Goal: Find contact information: Find contact information

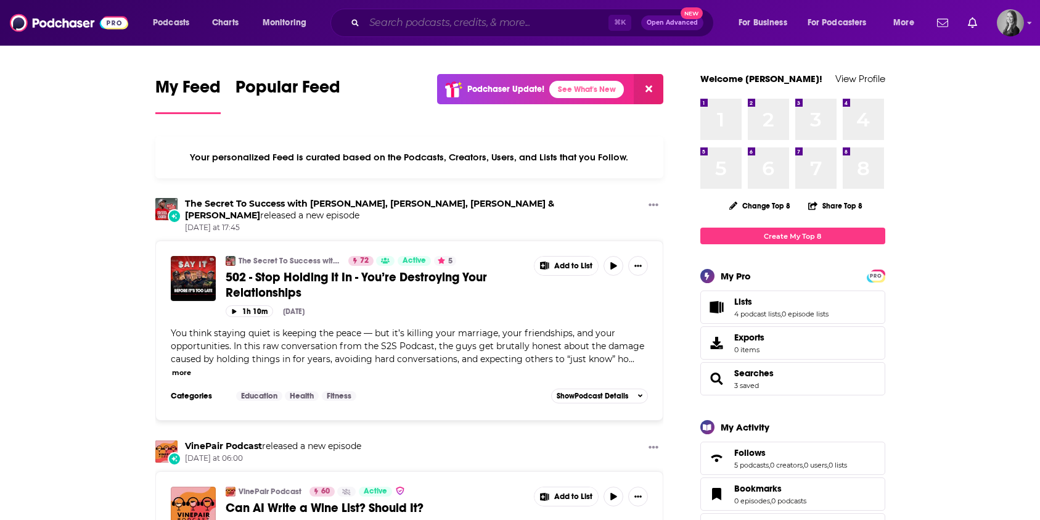
click at [417, 26] on input "Search podcasts, credits, & more..." at bounding box center [486, 23] width 244 height 20
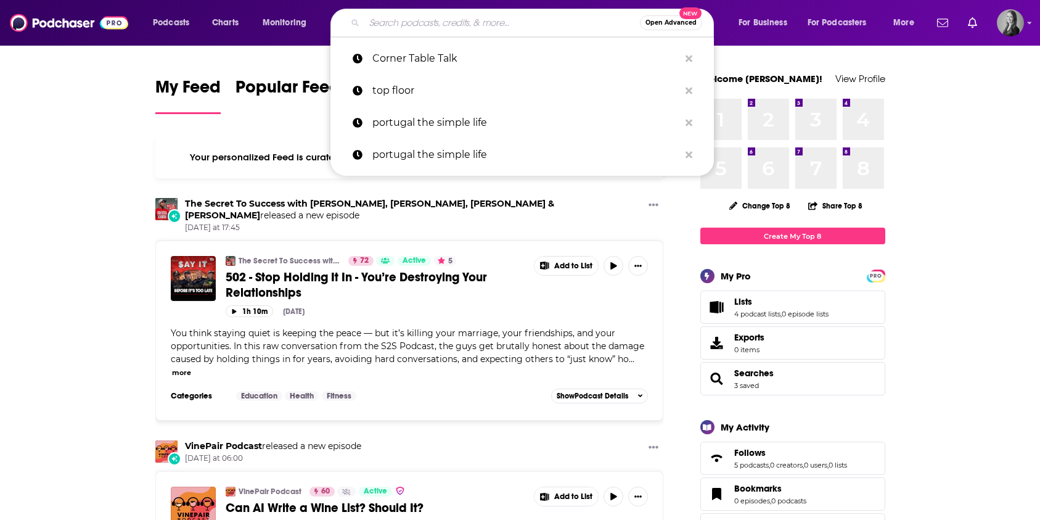
paste input "It Depends: Understanding Psychometrics for Testing + Assessment, by [PERSON_NA…"
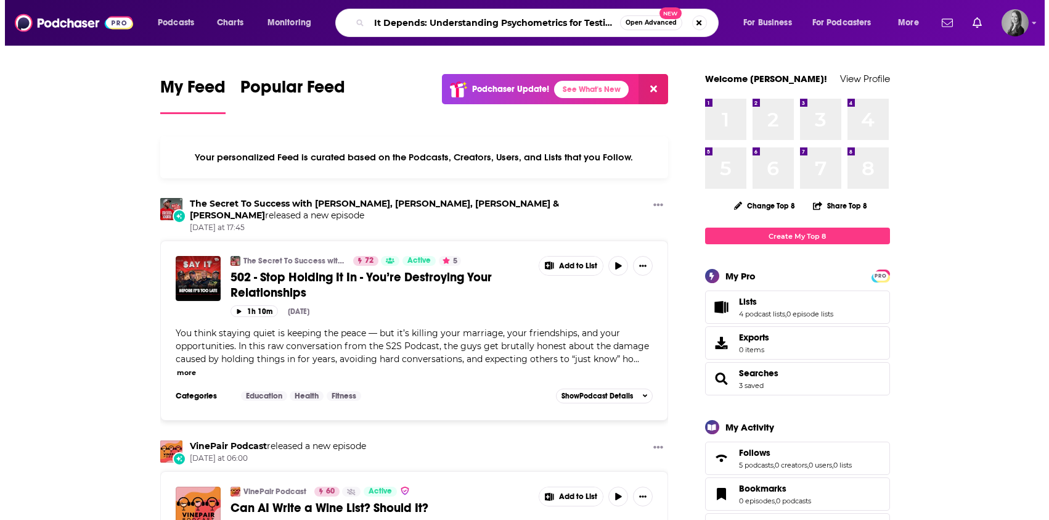
scroll to position [0, 234]
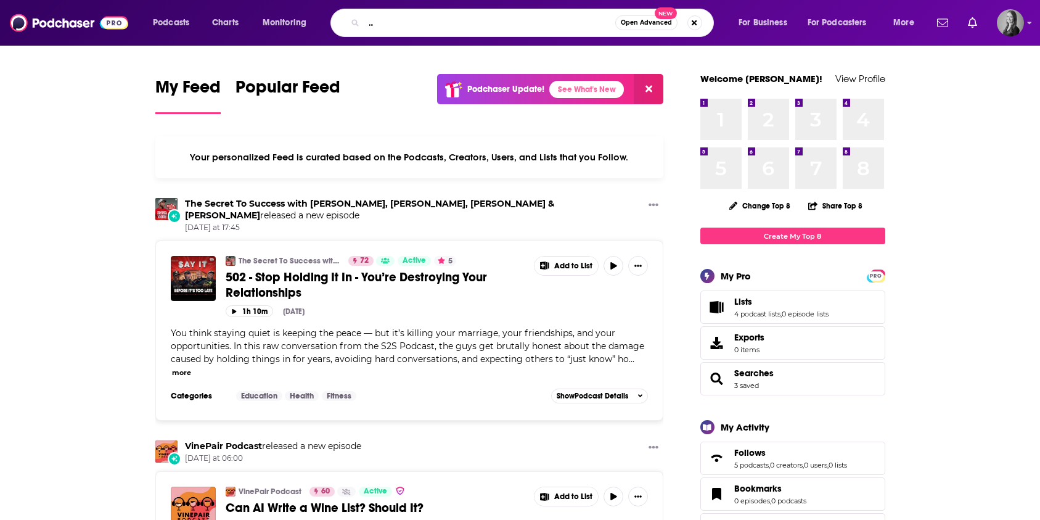
type input "It Depends: Understanding Psychometrics for Testing + Assessment, by [PERSON_NA…"
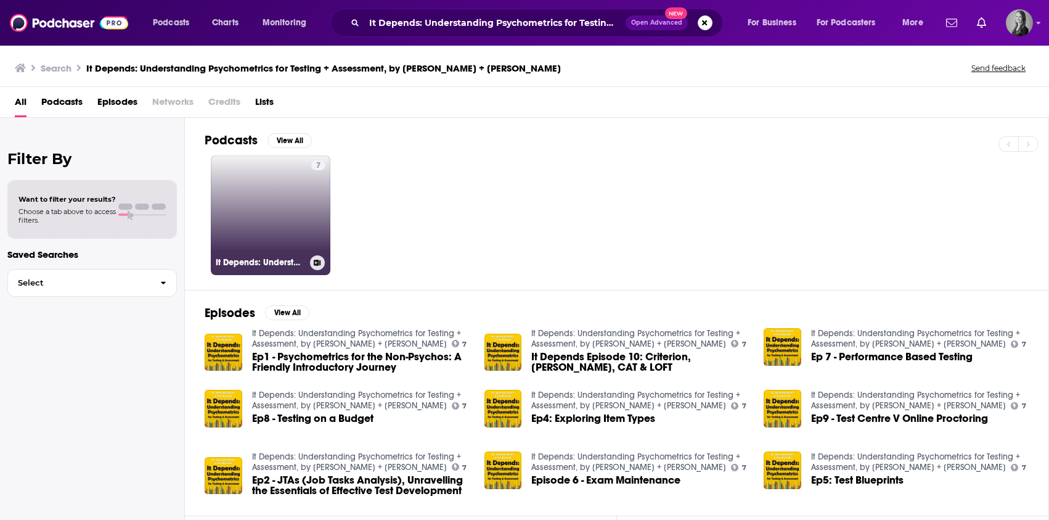
click at [272, 220] on link "7 It Depends: Understanding Psychometrics for Testing + Assessment, by [PERSON_…" at bounding box center [271, 215] width 120 height 120
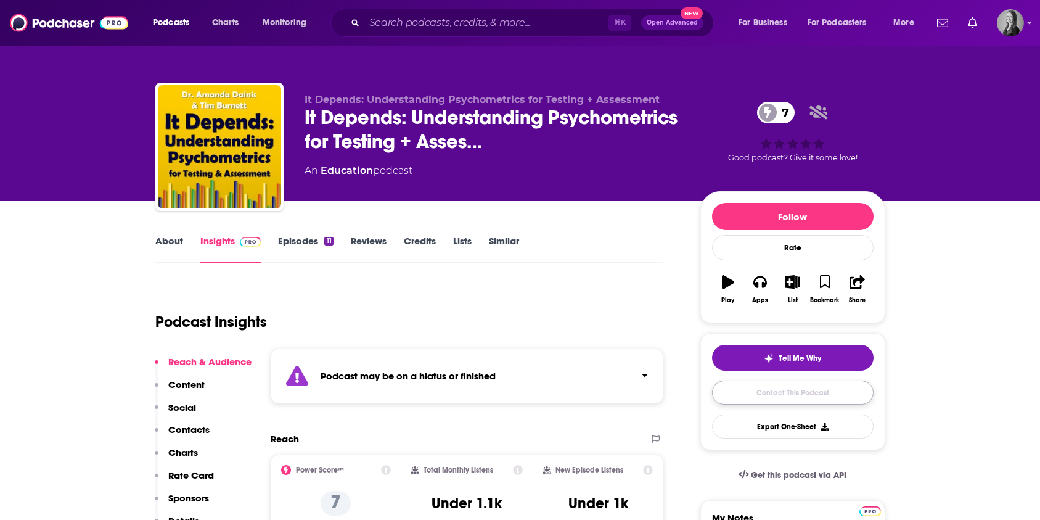
click at [746, 395] on link "Contact This Podcast" at bounding box center [793, 392] width 162 height 24
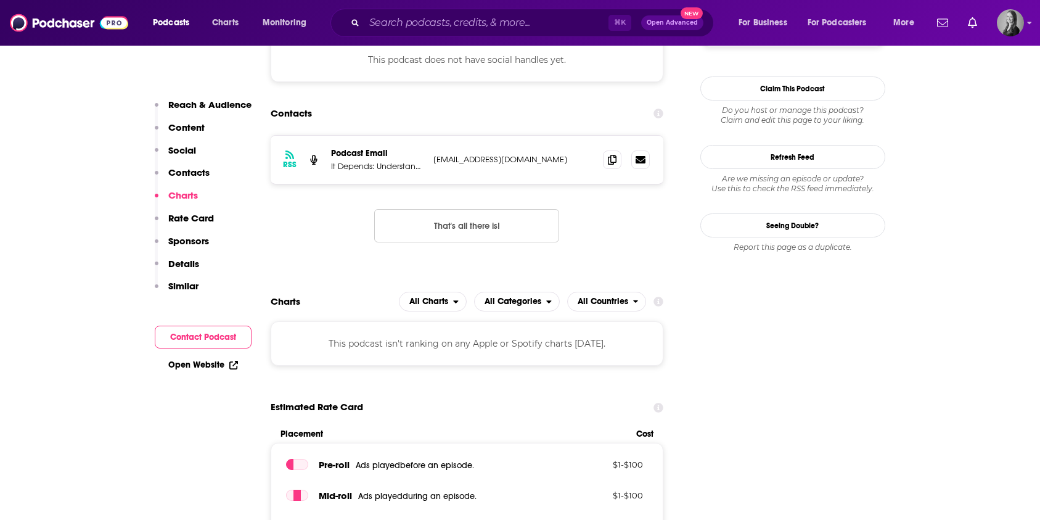
scroll to position [972, 0]
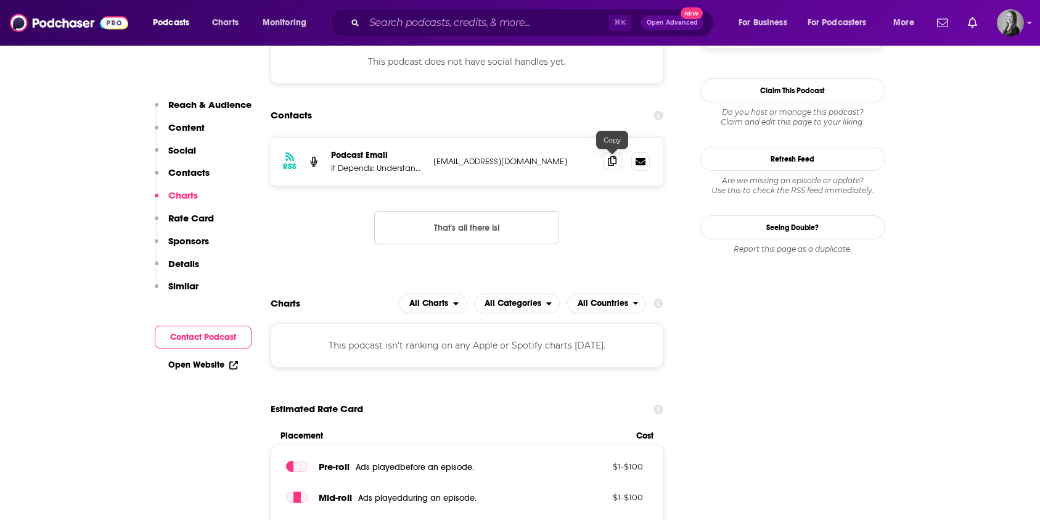
click at [613, 160] on icon at bounding box center [612, 161] width 9 height 10
click at [613, 163] on icon at bounding box center [612, 161] width 9 height 10
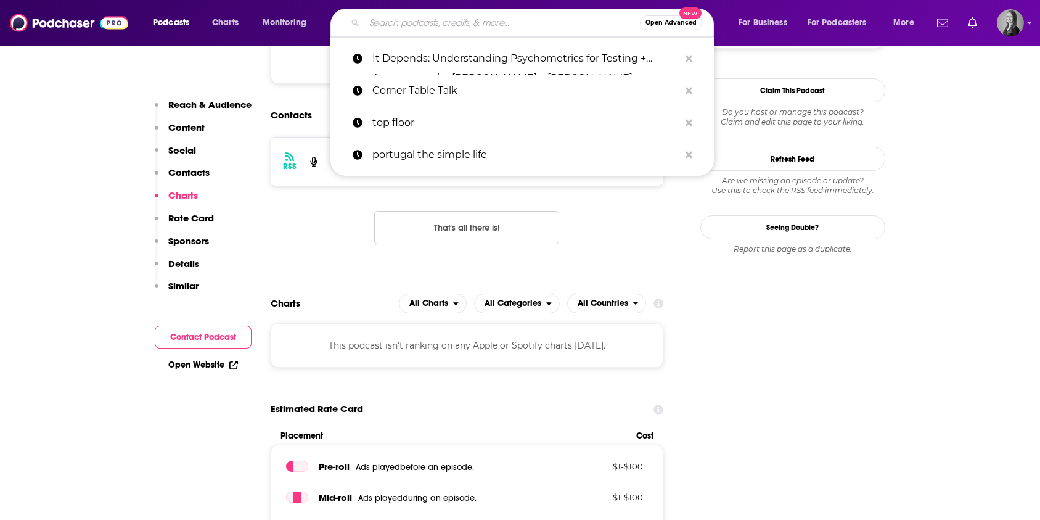
click at [422, 22] on input "Search podcasts, credits, & more..." at bounding box center [502, 23] width 276 height 20
paste input "The Medbullets Step 2 & 3 Podcast"
type input "The Medbullets Step 2 & 3 Podcast"
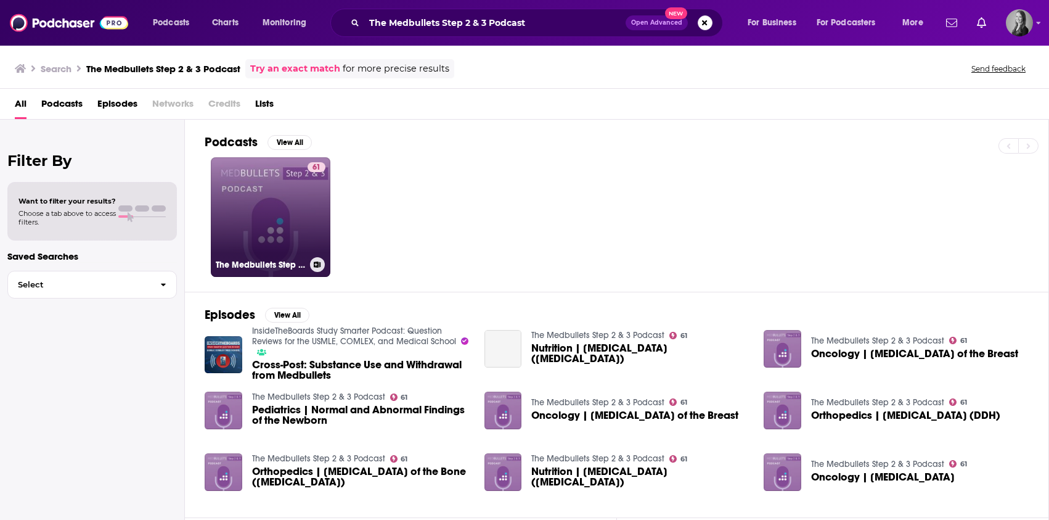
click at [301, 207] on link "61 The Medbullets Step 2 & 3 Podcast" at bounding box center [271, 217] width 120 height 120
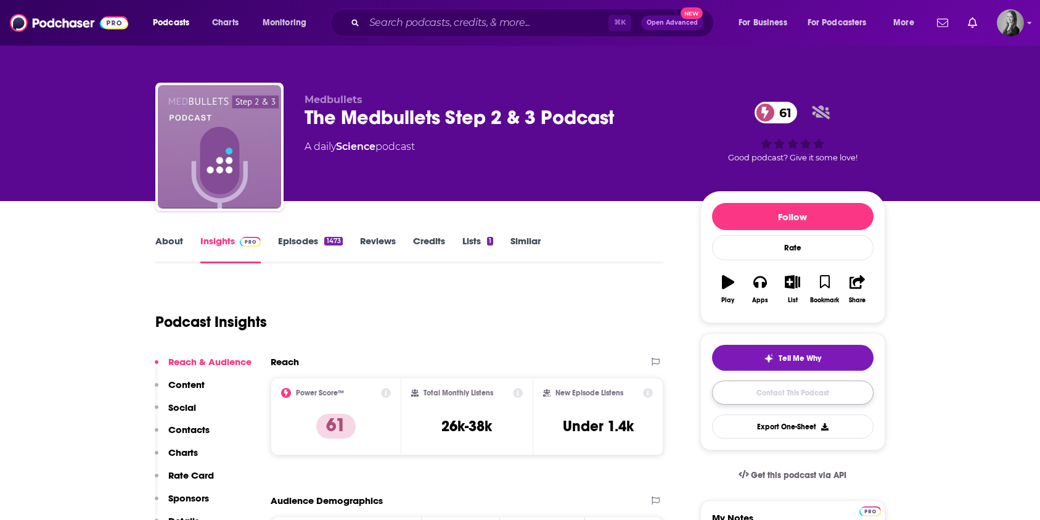
click at [755, 388] on link "Contact This Podcast" at bounding box center [793, 392] width 162 height 24
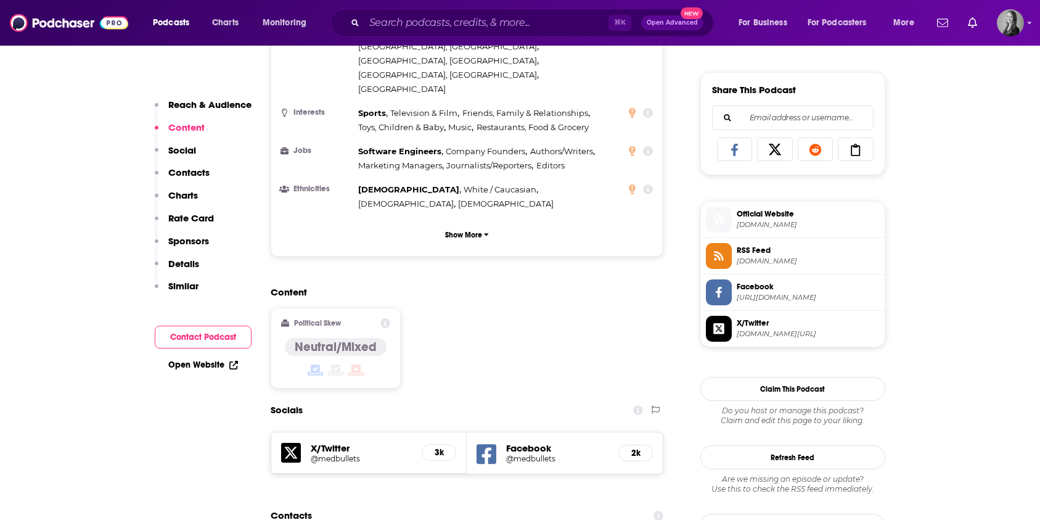
scroll to position [744, 0]
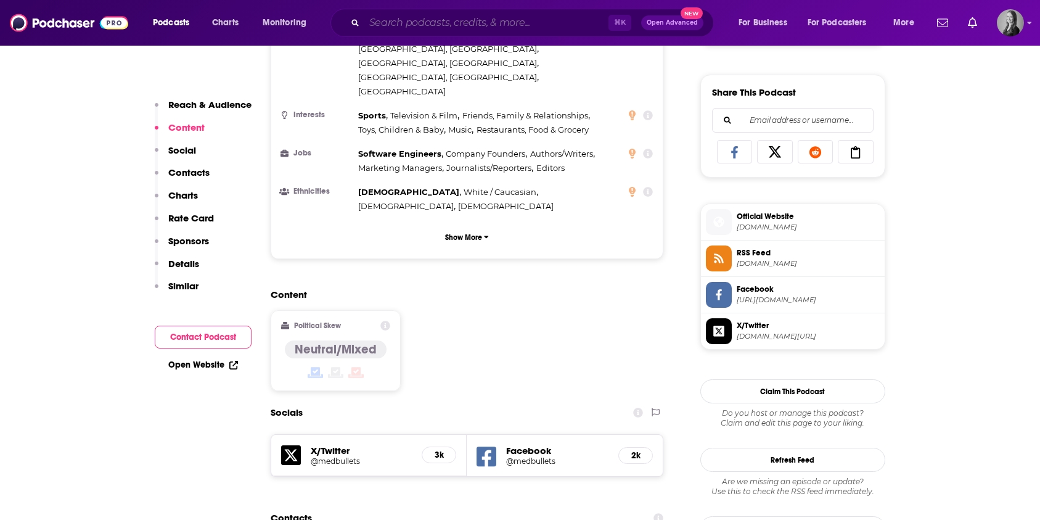
click at [376, 30] on input "Search podcasts, credits, & more..." at bounding box center [486, 23] width 244 height 20
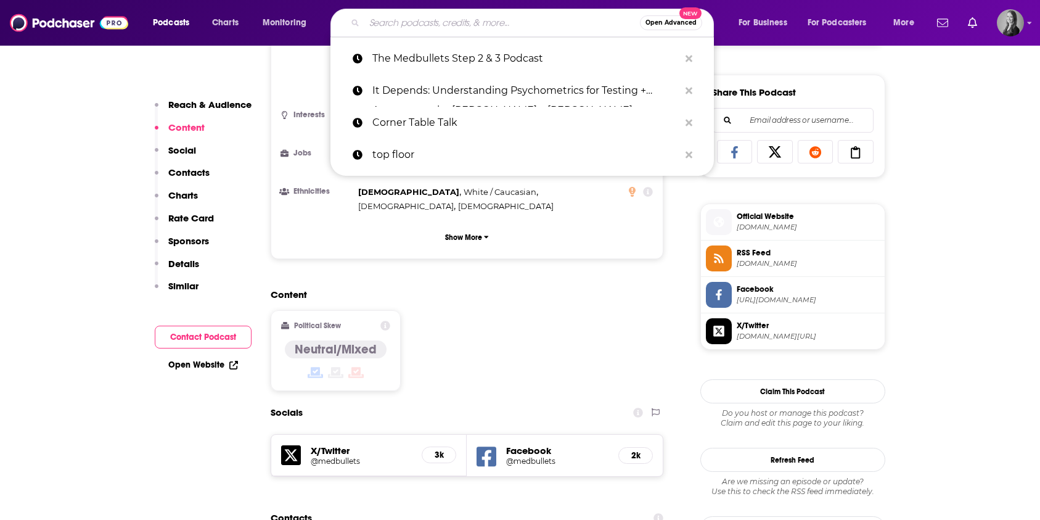
paste input "The Medbullets Step 1 Podcast"
type input "The Medbullets Step 1 Podcast"
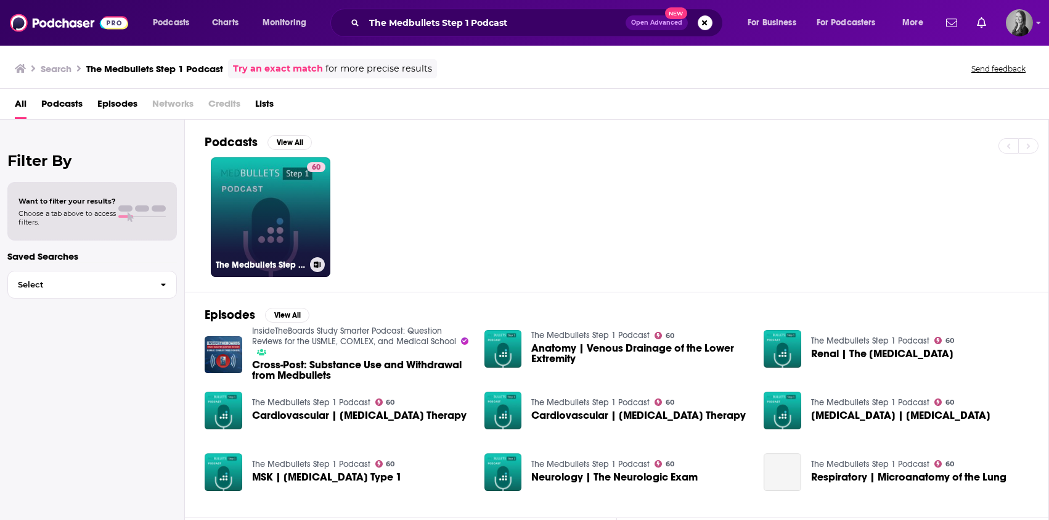
click at [244, 275] on link "60 The Medbullets Step 1 Podcast" at bounding box center [271, 217] width 120 height 120
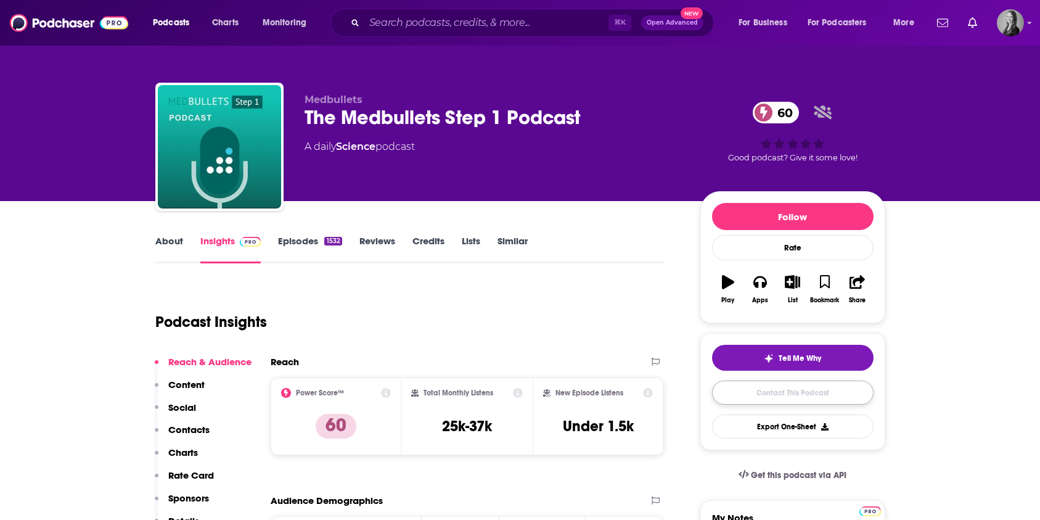
click at [731, 398] on link "Contact This Podcast" at bounding box center [793, 392] width 162 height 24
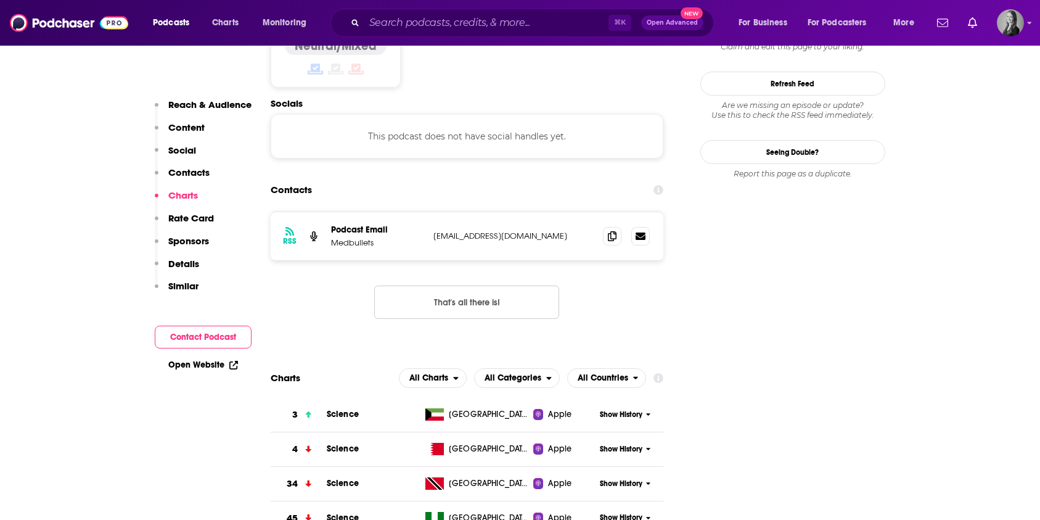
scroll to position [1039, 0]
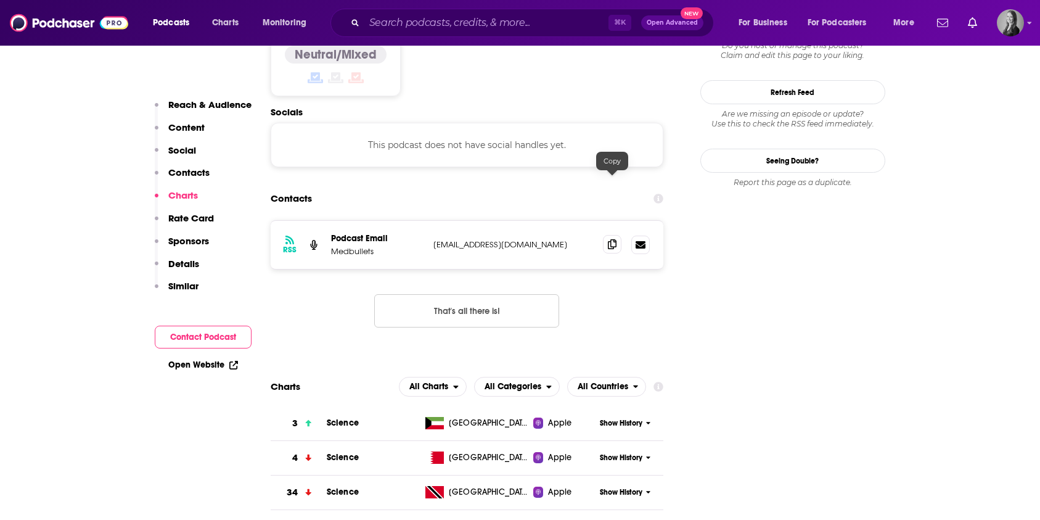
click at [613, 239] on icon at bounding box center [612, 244] width 9 height 10
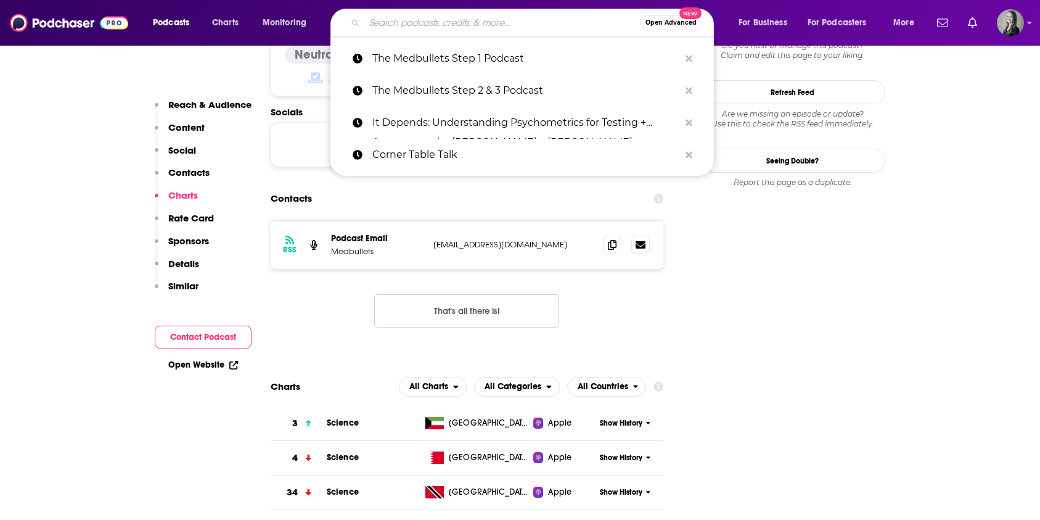
click at [388, 26] on input "Search podcasts, credits, & more..." at bounding box center [502, 23] width 276 height 20
paste input "Premed Productivity Podcast with [PERSON_NAME]"
type input "Premed Productivity Podcast with [PERSON_NAME]"
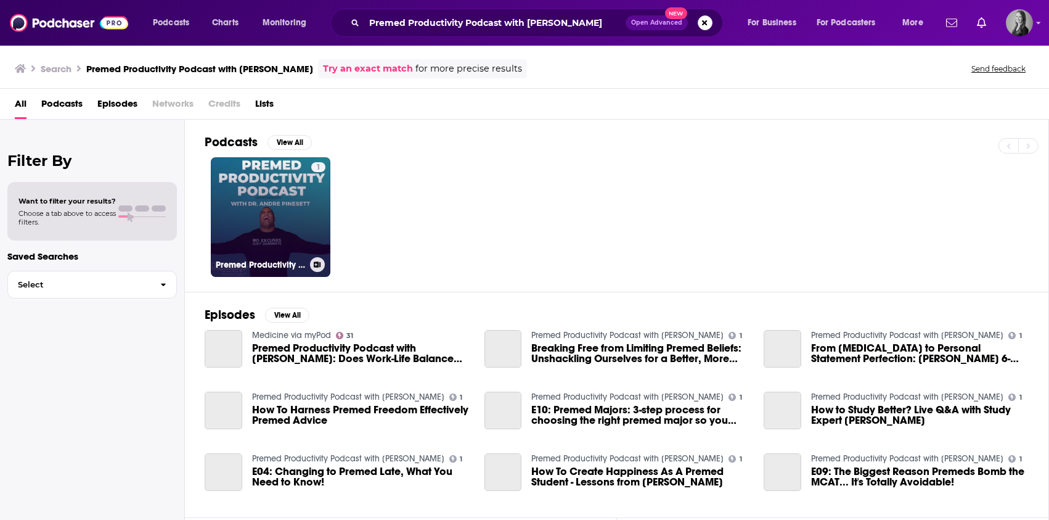
click at [261, 218] on link "1 Premed Productivity Podcast with [PERSON_NAME]" at bounding box center [271, 217] width 120 height 120
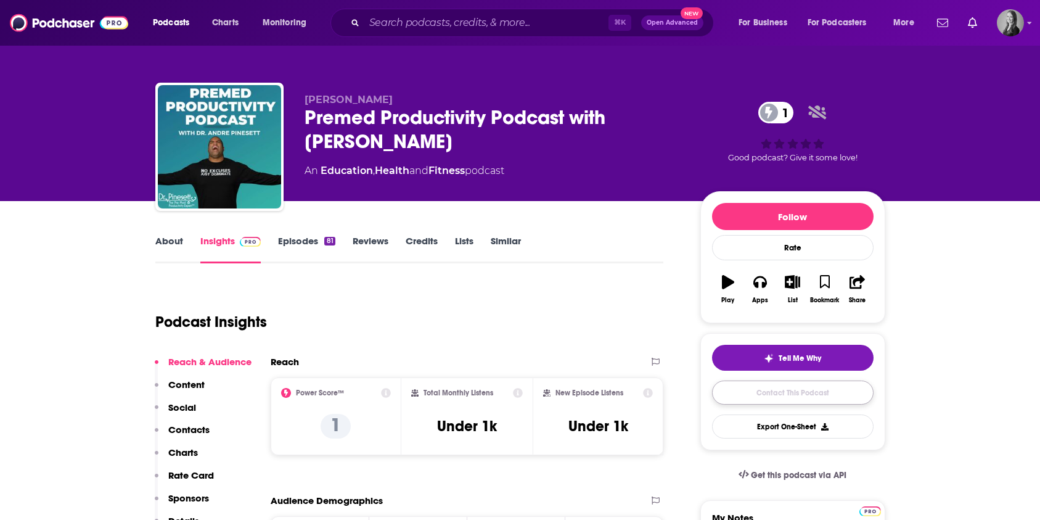
click at [773, 392] on link "Contact This Podcast" at bounding box center [793, 392] width 162 height 24
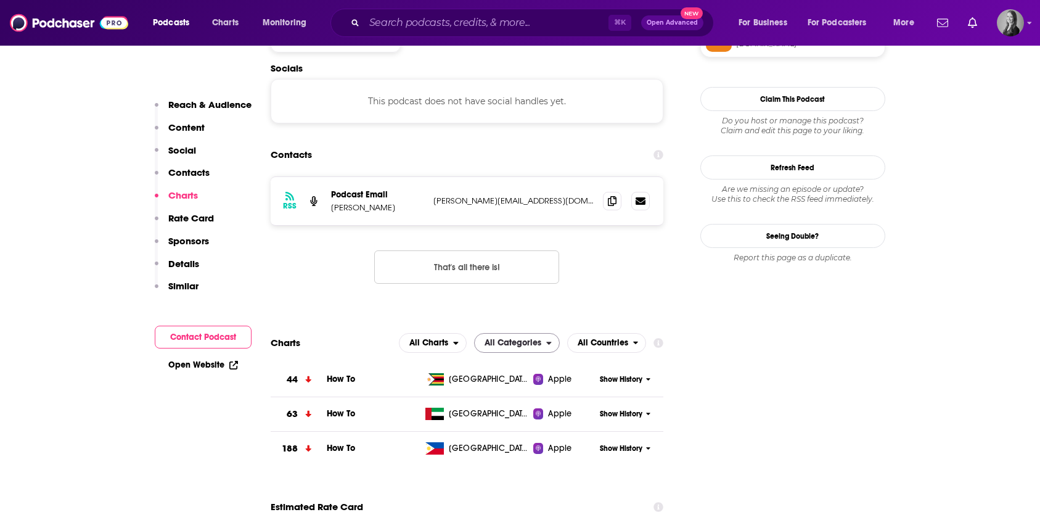
scroll to position [1070, 0]
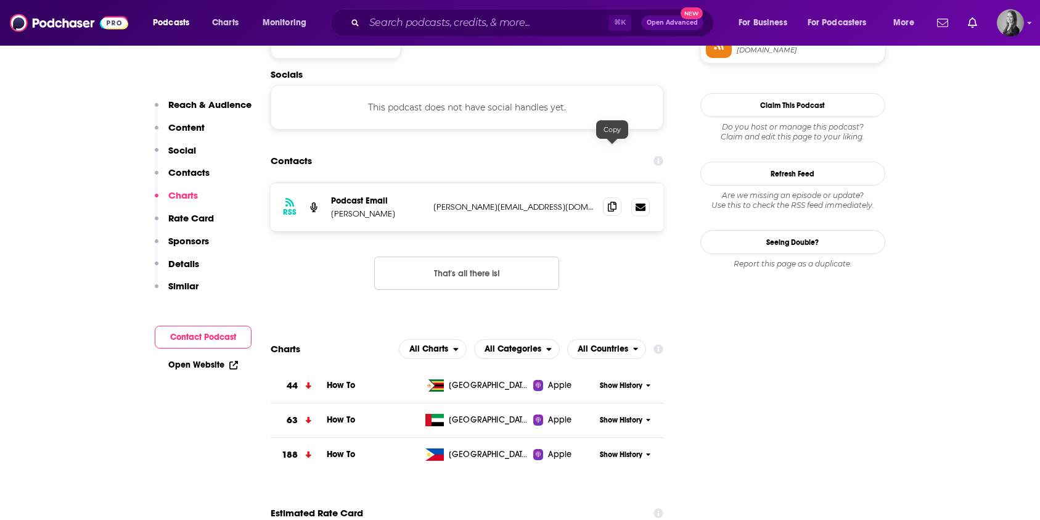
click at [620, 197] on span at bounding box center [612, 206] width 18 height 18
click at [422, 20] on input "Search podcasts, credits, & more..." at bounding box center [486, 23] width 244 height 20
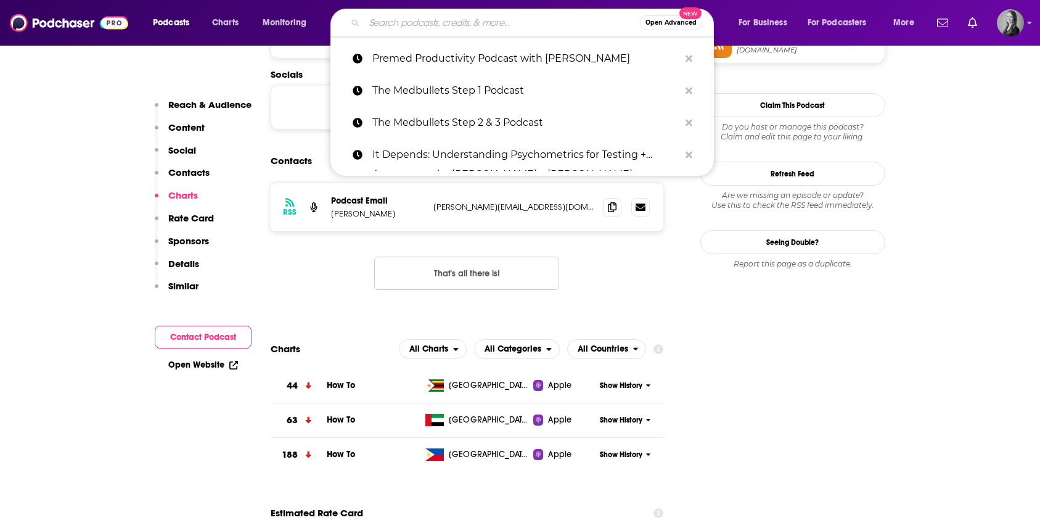
paste input "A Spoonful of Sugar"
type input "A Spoonful of Sugar"
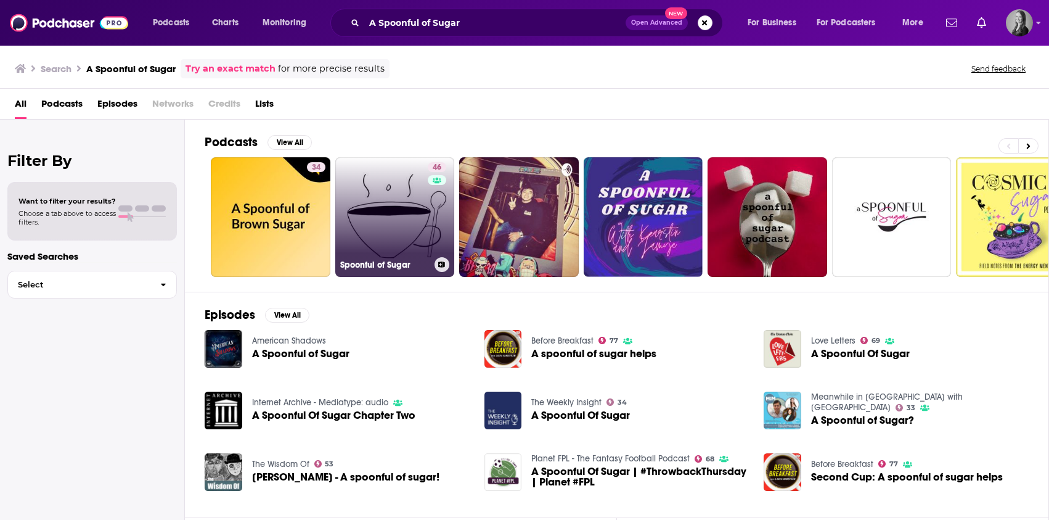
click at [395, 221] on link "46 Spoonful of Sugar" at bounding box center [395, 217] width 120 height 120
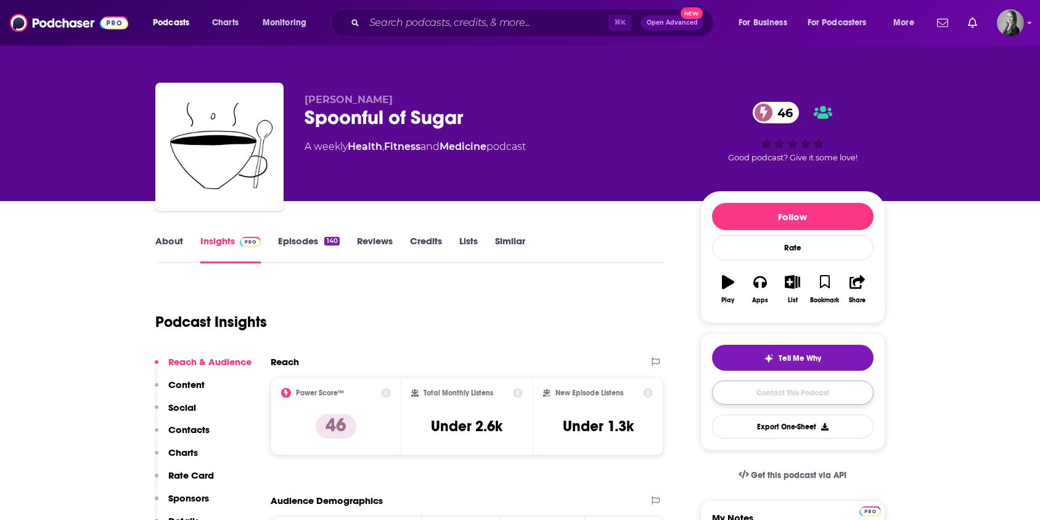
click at [768, 400] on link "Contact This Podcast" at bounding box center [793, 392] width 162 height 24
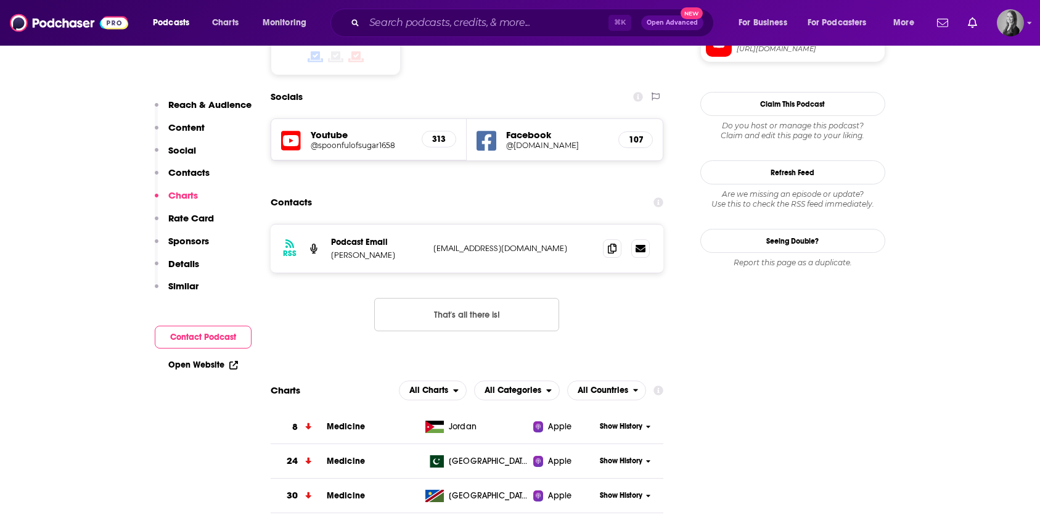
scroll to position [1029, 0]
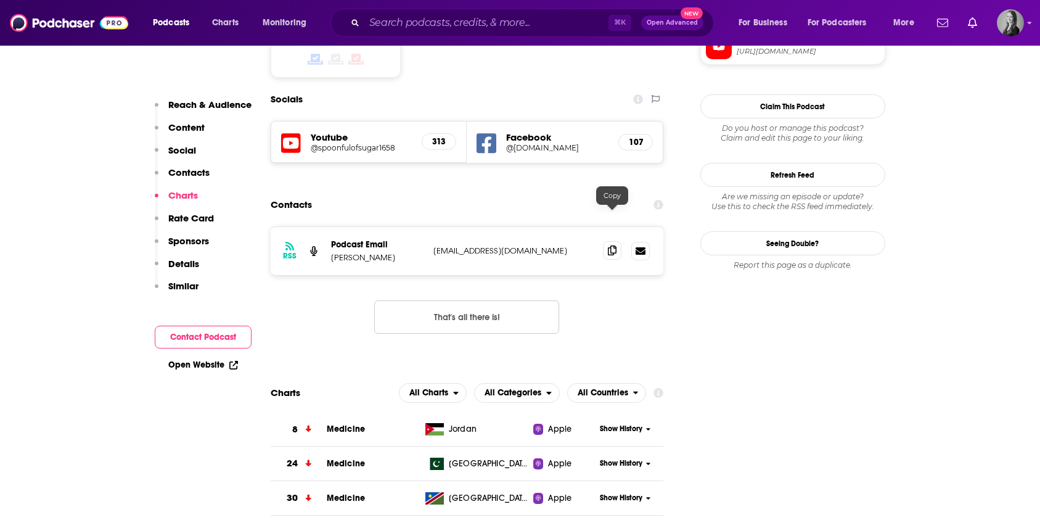
click at [607, 241] on span at bounding box center [612, 250] width 18 height 18
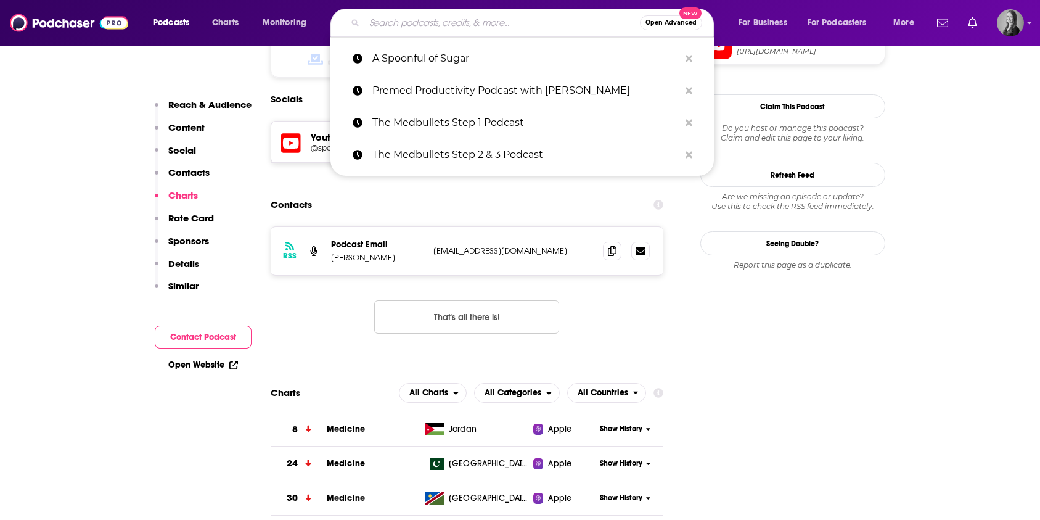
click at [386, 26] on input "Search podcasts, credits, & more..." at bounding box center [502, 23] width 276 height 20
paste input "Divine Interventions Podcasts"
type input "Divine Interventions Podcasts"
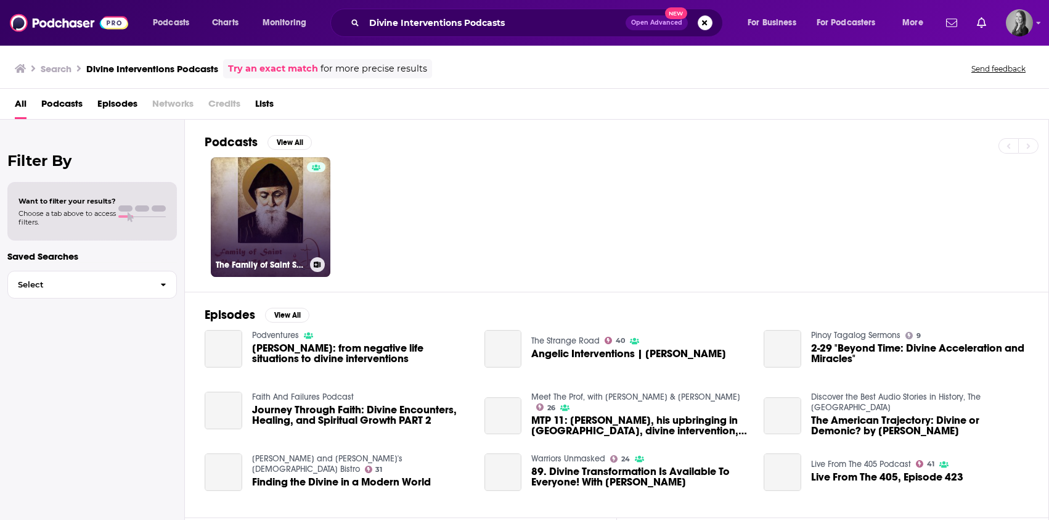
click at [276, 226] on link "The Family of Saint Sharbel Podcasts" at bounding box center [271, 217] width 120 height 120
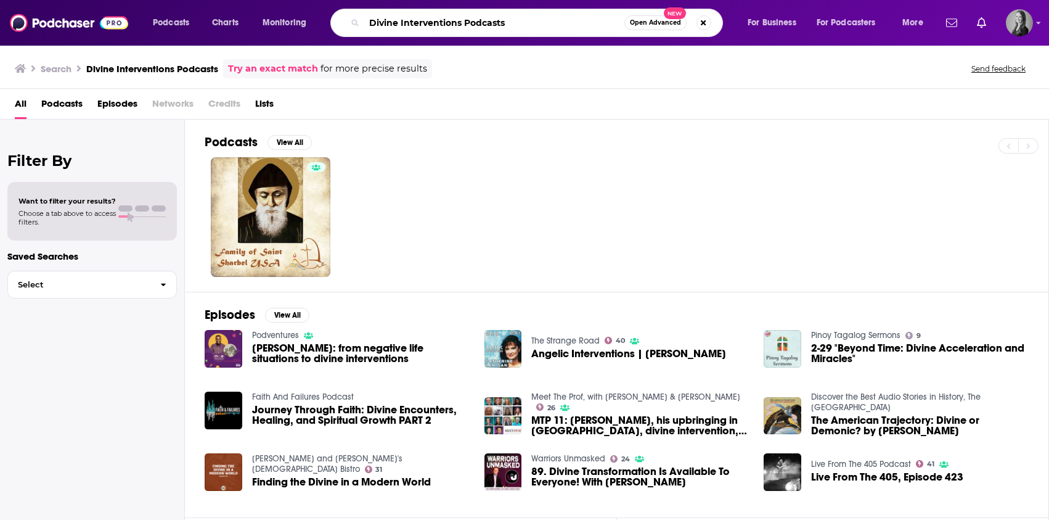
click at [461, 23] on input "Divine Interventions Podcasts" at bounding box center [494, 23] width 260 height 20
type input "Divine Intervention Podcasts"
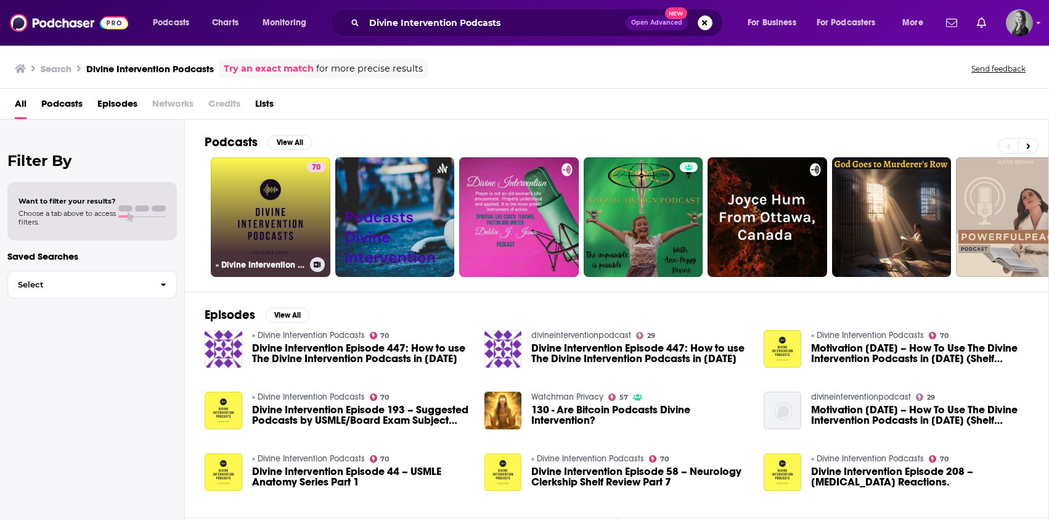
click at [313, 214] on div "70" at bounding box center [316, 209] width 18 height 95
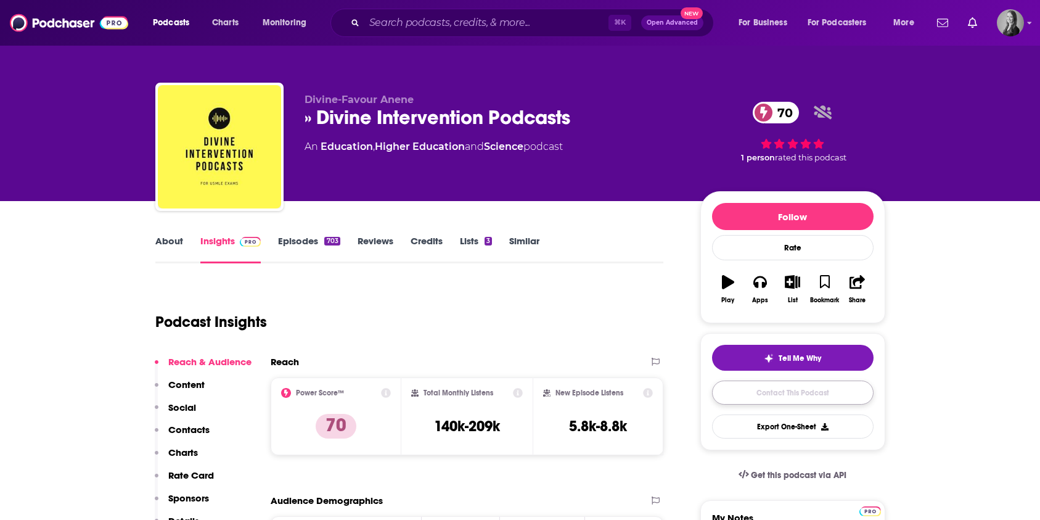
click at [726, 395] on link "Contact This Podcast" at bounding box center [793, 392] width 162 height 24
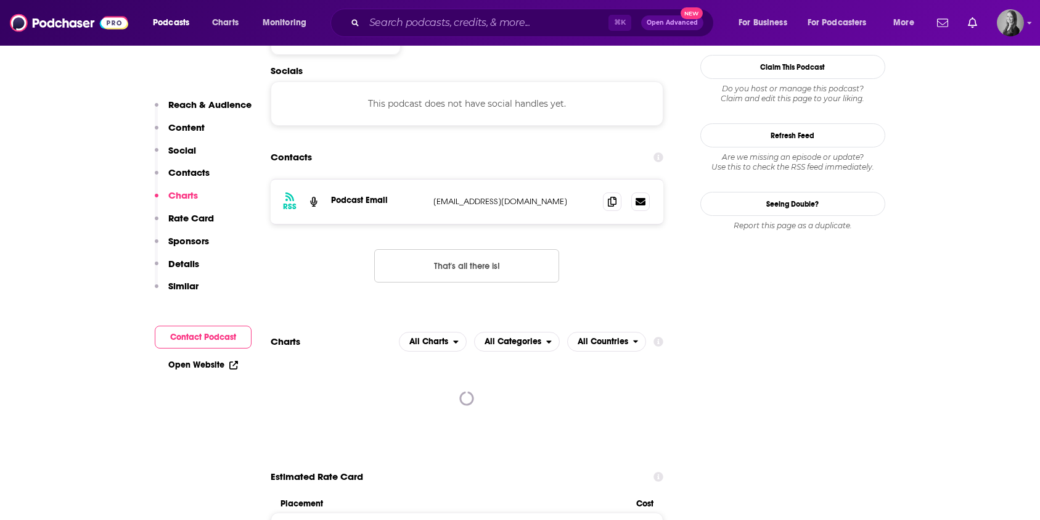
scroll to position [1094, 0]
click at [614, 197] on icon at bounding box center [612, 202] width 9 height 10
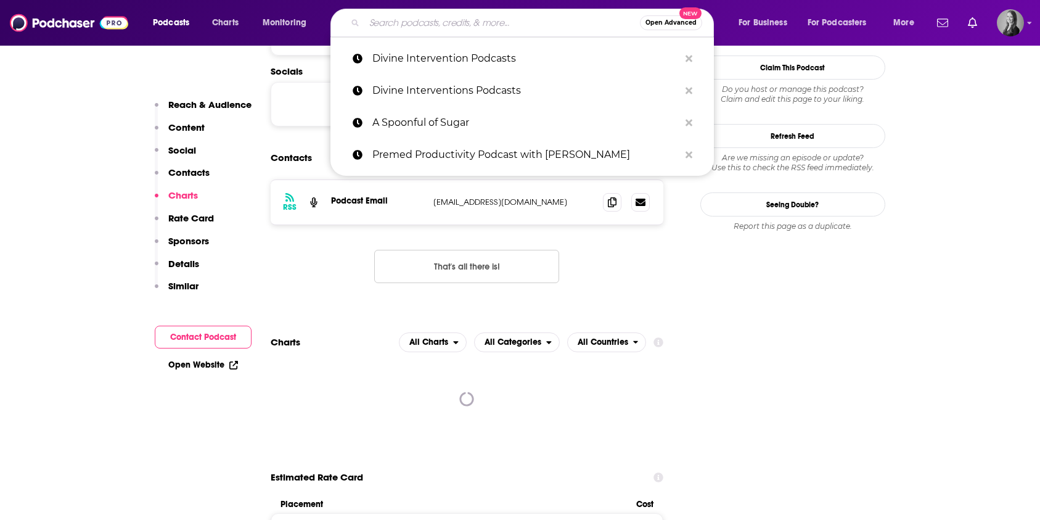
click at [386, 22] on input "Search podcasts, credits, & more..." at bounding box center [502, 23] width 276 height 20
paste input "MedPrepToGo: USMLE Step 1 Questions"
type input "MedPrepToGo: USMLE Step 1 Questions"
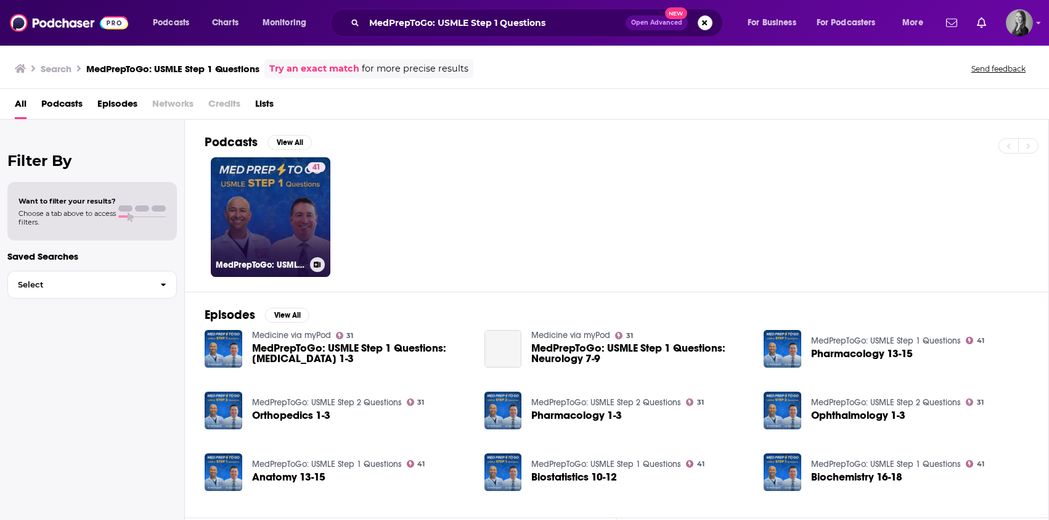
click at [282, 192] on link "41 MedPrepToGo: USMLE Step 1 Questions" at bounding box center [271, 217] width 120 height 120
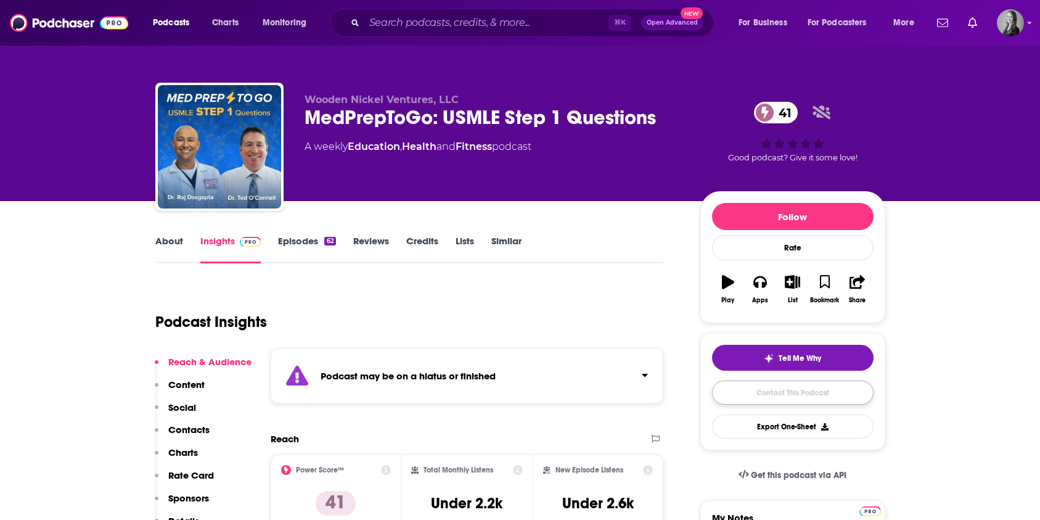
click at [771, 393] on link "Contact This Podcast" at bounding box center [793, 392] width 162 height 24
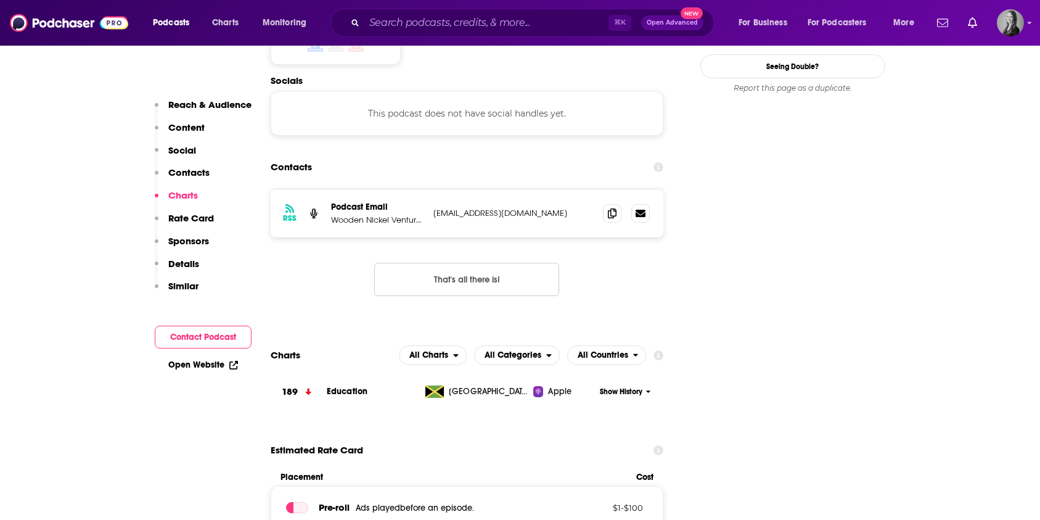
scroll to position [1123, 0]
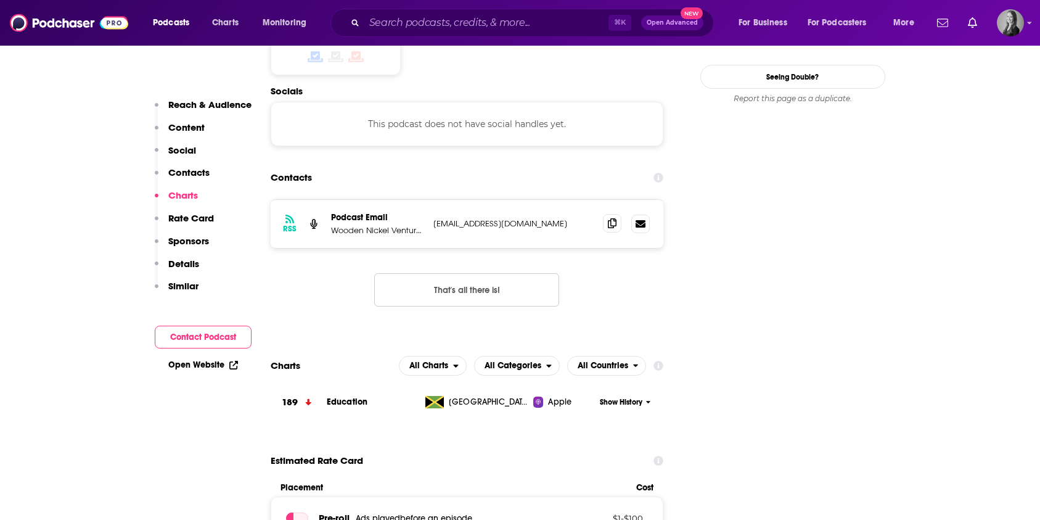
click at [611, 218] on icon at bounding box center [612, 223] width 9 height 10
